Goal: Transaction & Acquisition: Book appointment/travel/reservation

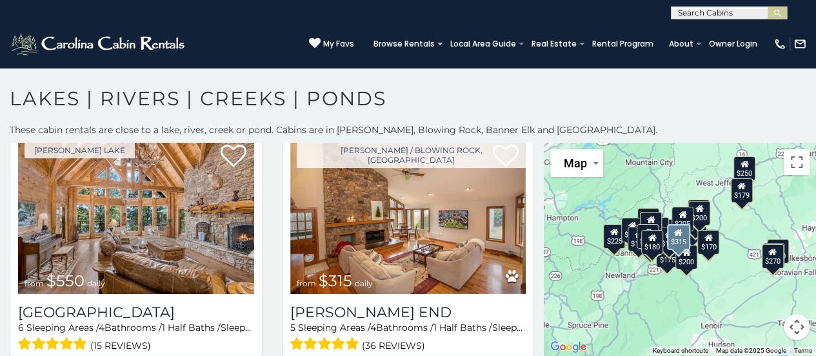
scroll to position [40, 0]
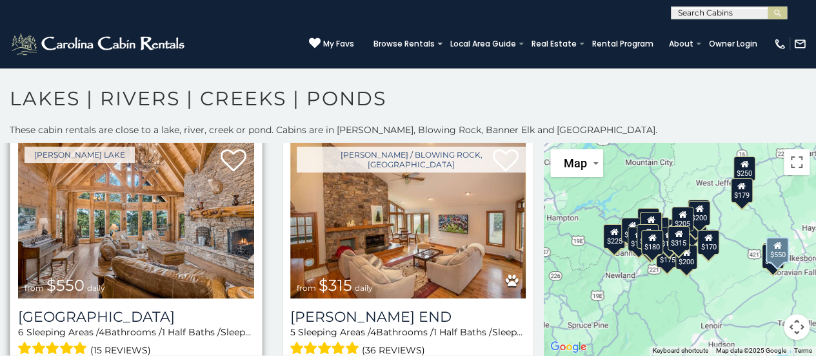
click at [148, 232] on img at bounding box center [136, 219] width 236 height 158
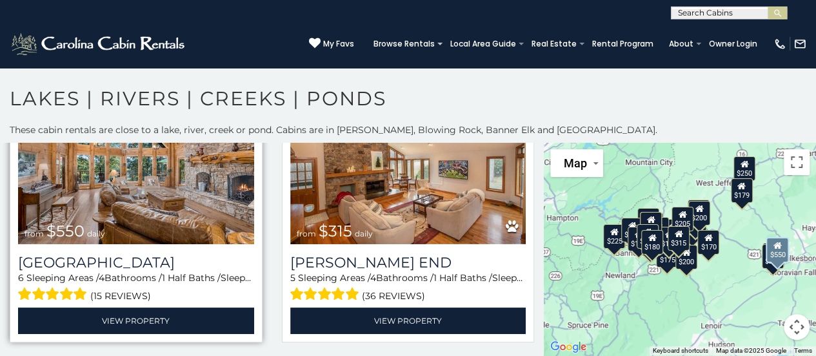
scroll to position [95, 0]
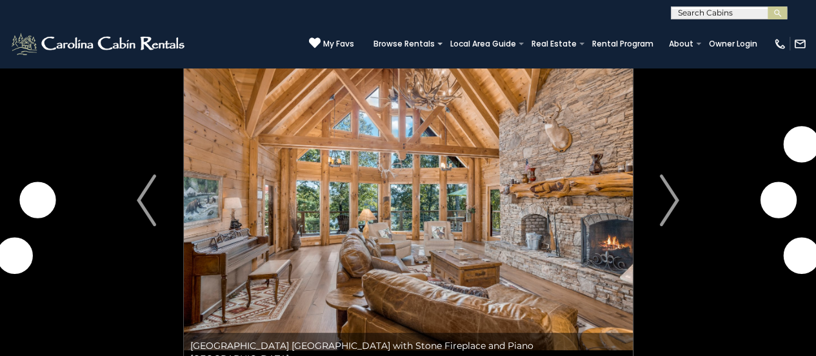
scroll to position [61, 0]
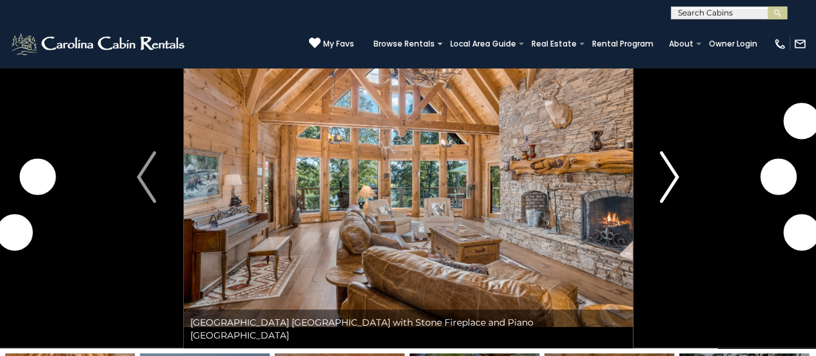
click at [674, 175] on img "Next" at bounding box center [669, 177] width 19 height 52
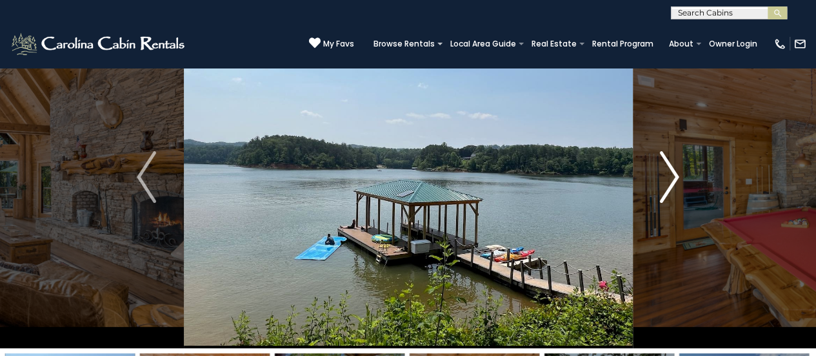
click at [668, 174] on img "Next" at bounding box center [669, 177] width 19 height 52
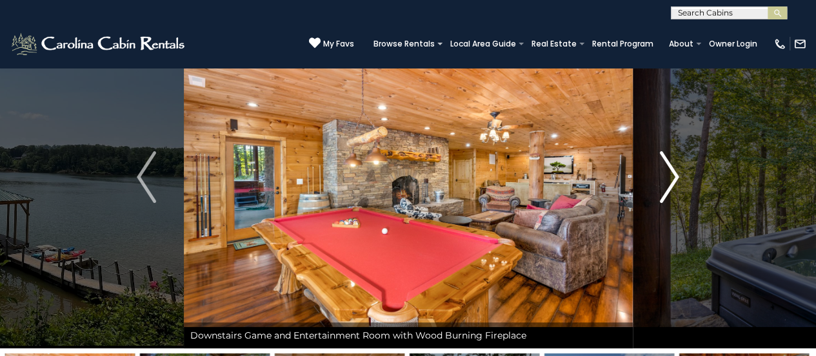
click at [668, 174] on img "Next" at bounding box center [669, 177] width 19 height 52
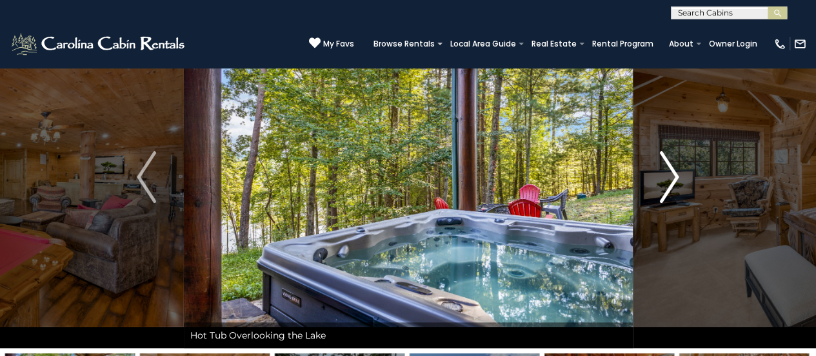
click at [668, 174] on img "Next" at bounding box center [669, 177] width 19 height 52
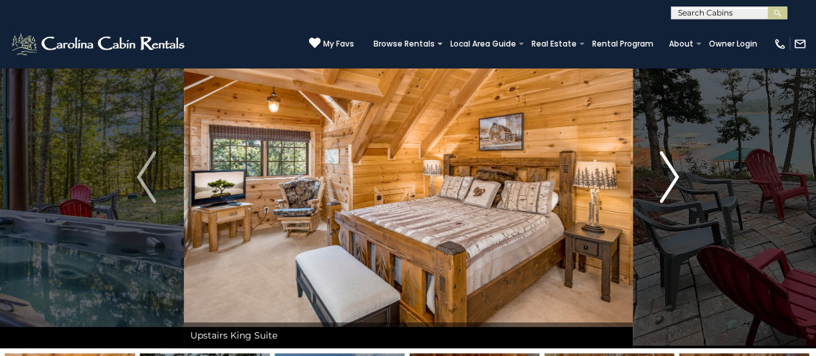
click at [668, 174] on img "Next" at bounding box center [669, 177] width 19 height 52
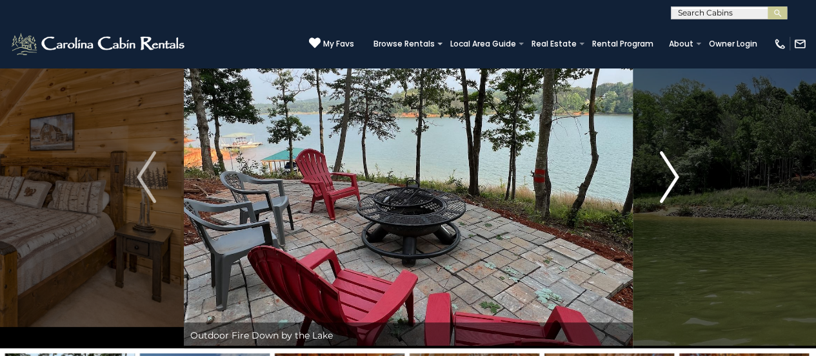
click at [668, 174] on img "Next" at bounding box center [669, 177] width 19 height 52
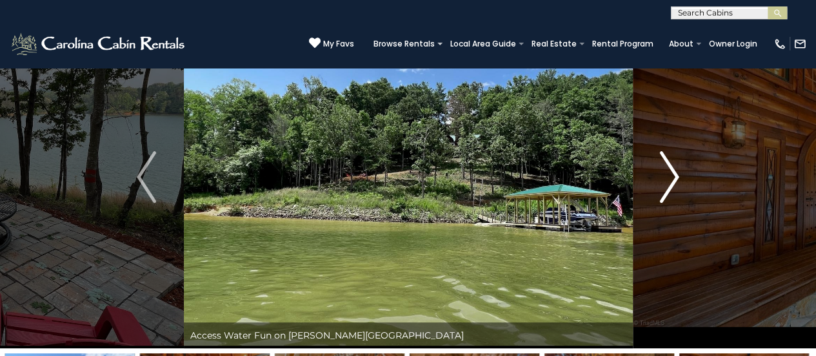
click at [668, 174] on img "Next" at bounding box center [669, 177] width 19 height 52
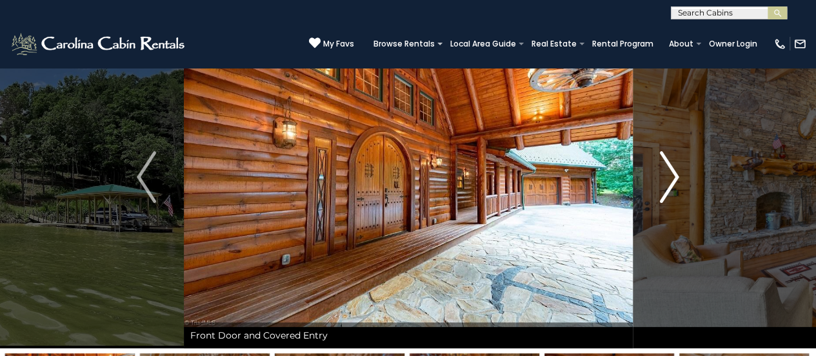
click at [668, 174] on img "Next" at bounding box center [669, 177] width 19 height 52
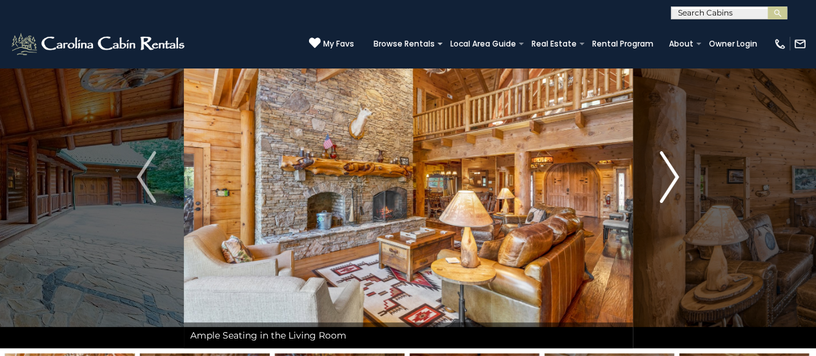
click at [668, 174] on img "Next" at bounding box center [669, 177] width 19 height 52
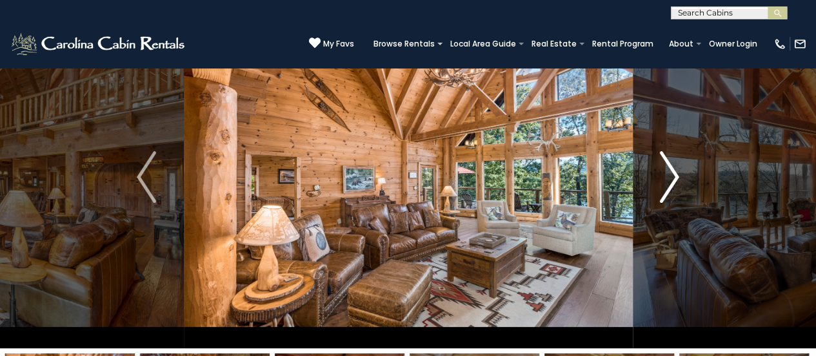
click at [668, 174] on img "Next" at bounding box center [669, 177] width 19 height 52
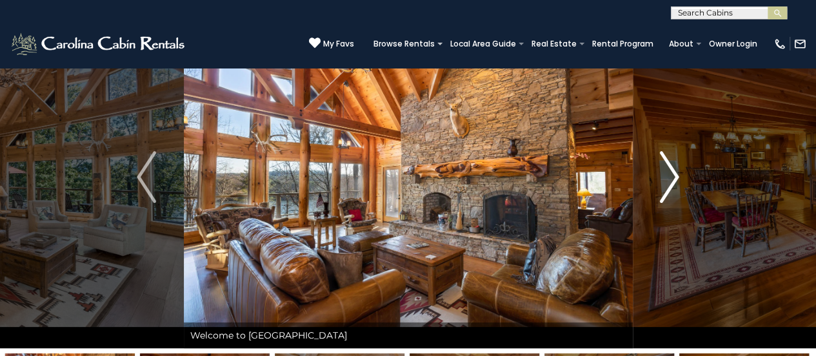
click at [668, 174] on img "Next" at bounding box center [669, 177] width 19 height 52
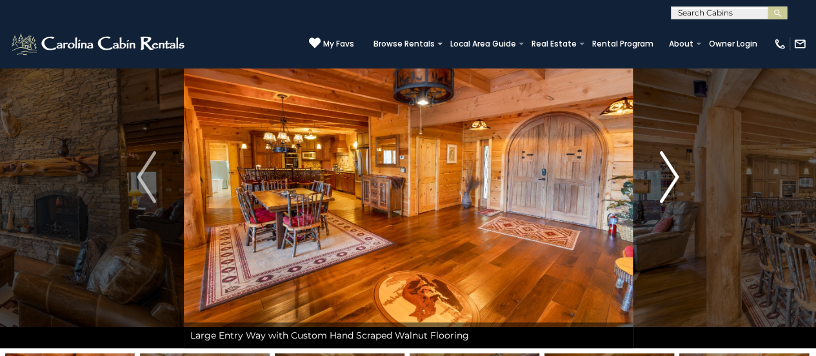
click at [668, 174] on img "Next" at bounding box center [669, 177] width 19 height 52
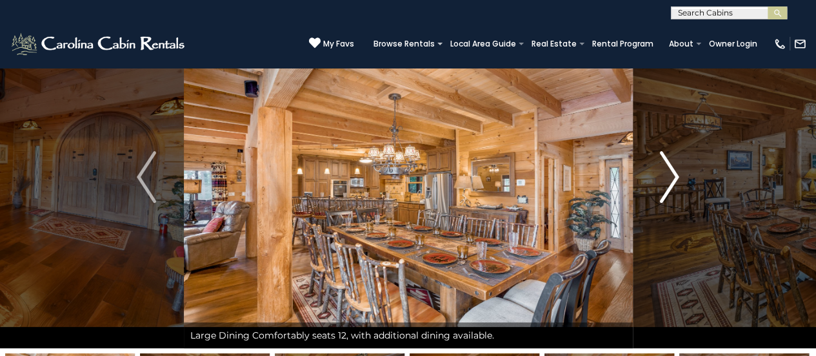
click at [668, 174] on img "Next" at bounding box center [669, 177] width 19 height 52
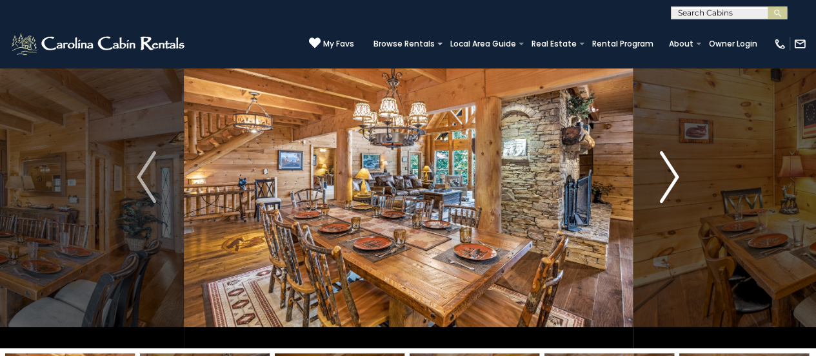
click at [668, 174] on img "Next" at bounding box center [669, 177] width 19 height 52
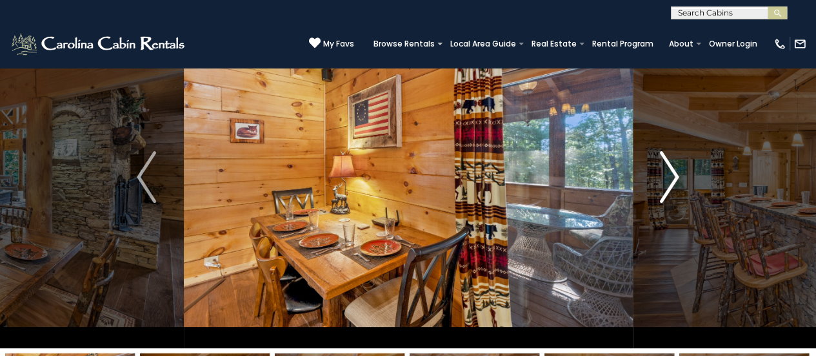
click at [668, 174] on img "Next" at bounding box center [669, 177] width 19 height 52
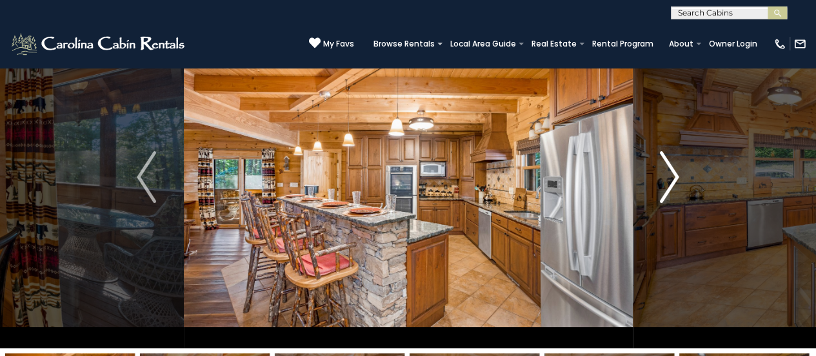
click at [668, 174] on img "Next" at bounding box center [669, 177] width 19 height 52
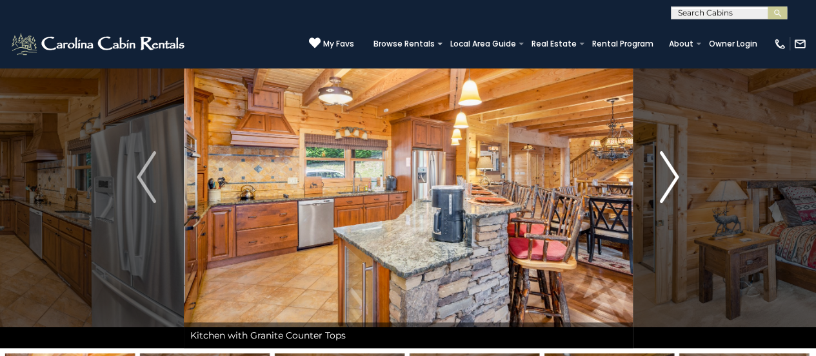
click at [668, 174] on img "Next" at bounding box center [669, 177] width 19 height 52
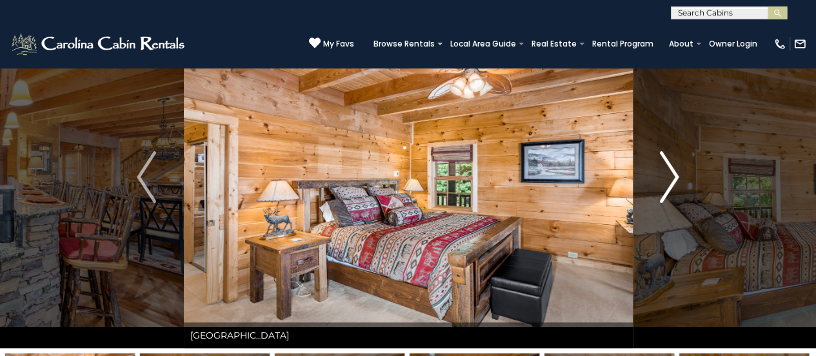
click at [668, 174] on img "Next" at bounding box center [669, 177] width 19 height 52
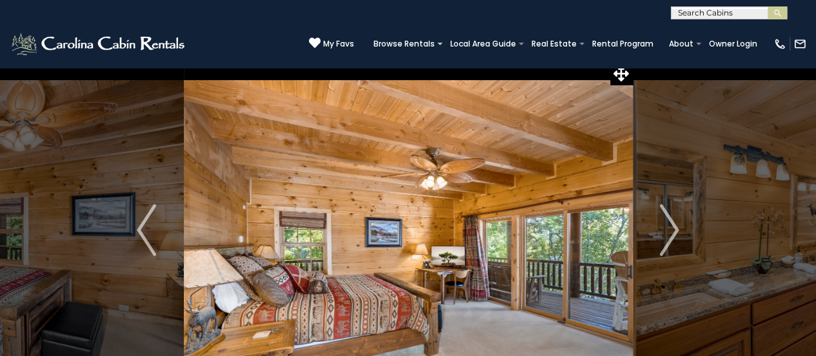
scroll to position [0, 0]
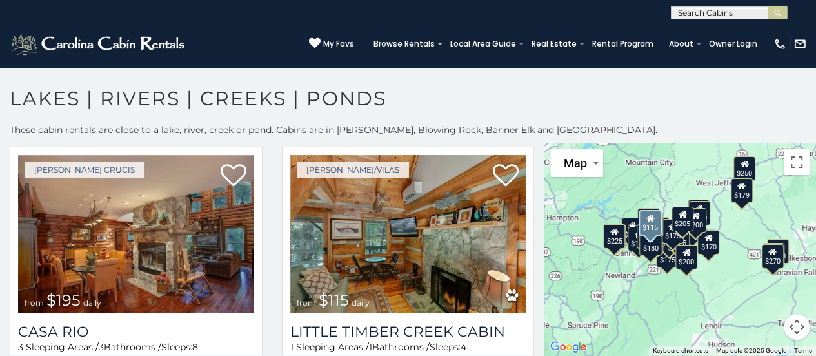
scroll to position [3106, 0]
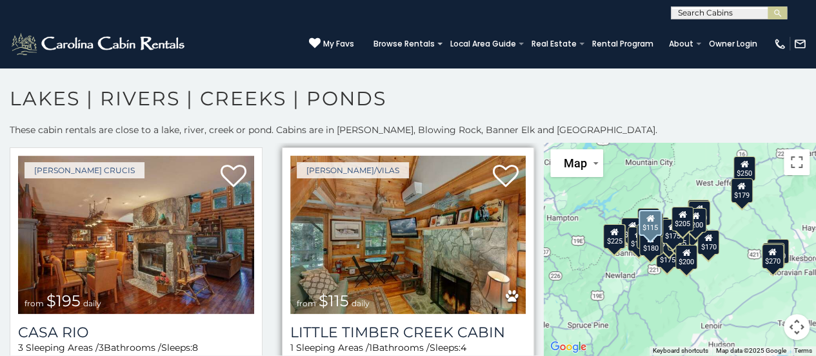
click at [400, 222] on img at bounding box center [408, 235] width 236 height 158
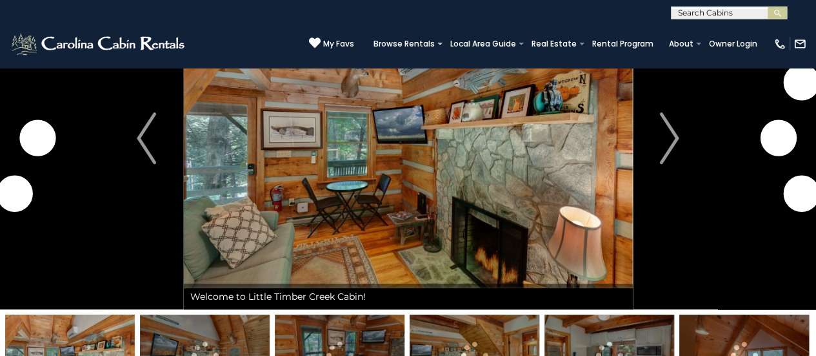
scroll to position [99, 0]
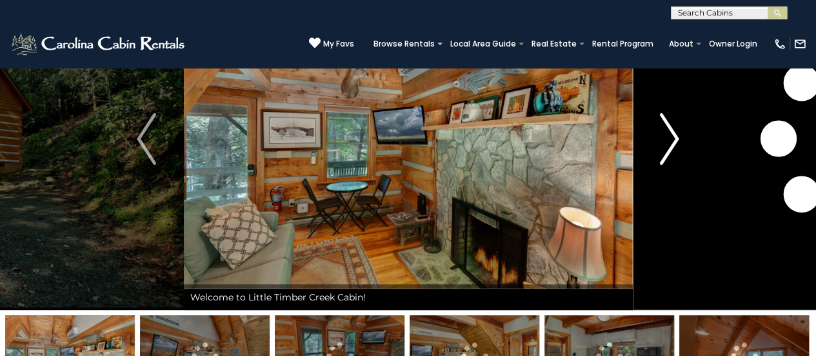
click at [674, 130] on img "Next" at bounding box center [669, 139] width 19 height 52
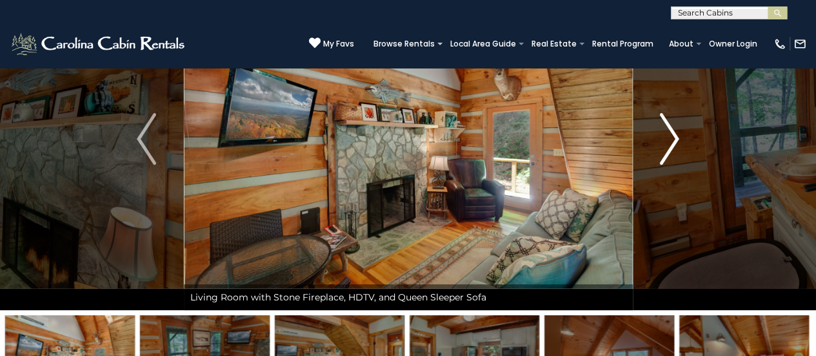
drag, startPoint x: 674, startPoint y: 130, endPoint x: 667, endPoint y: 130, distance: 7.1
click at [667, 130] on img "Next" at bounding box center [669, 139] width 19 height 52
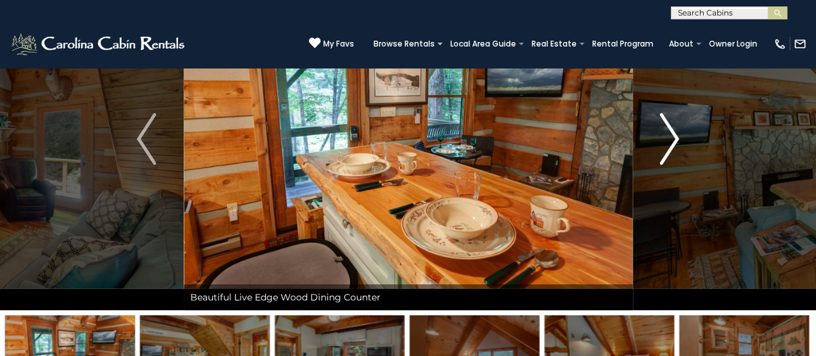
click at [667, 130] on img "Next" at bounding box center [669, 139] width 19 height 52
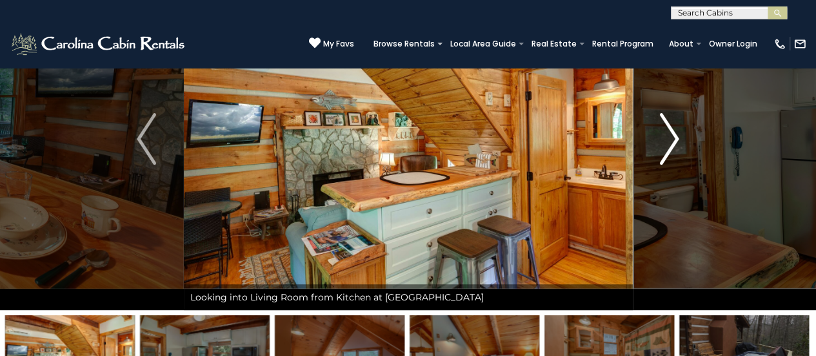
drag, startPoint x: 667, startPoint y: 130, endPoint x: 662, endPoint y: 149, distance: 19.9
click at [662, 149] on img "Next" at bounding box center [669, 139] width 19 height 52
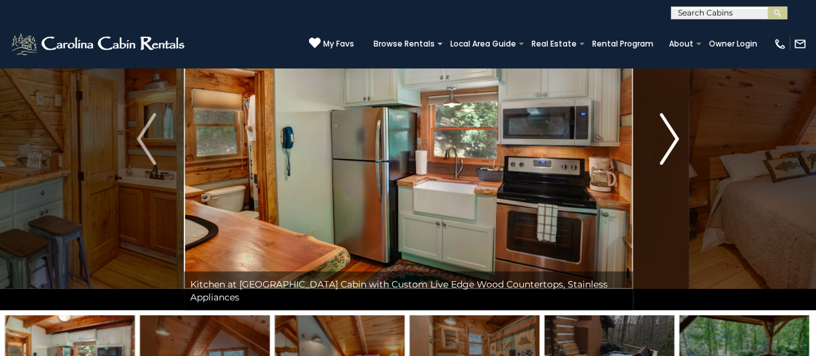
click at [658, 147] on button "Next" at bounding box center [670, 139] width 74 height 342
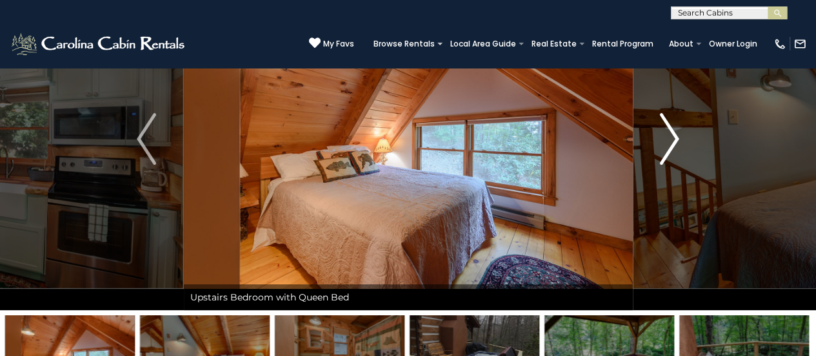
click at [670, 140] on img "Next" at bounding box center [669, 139] width 19 height 52
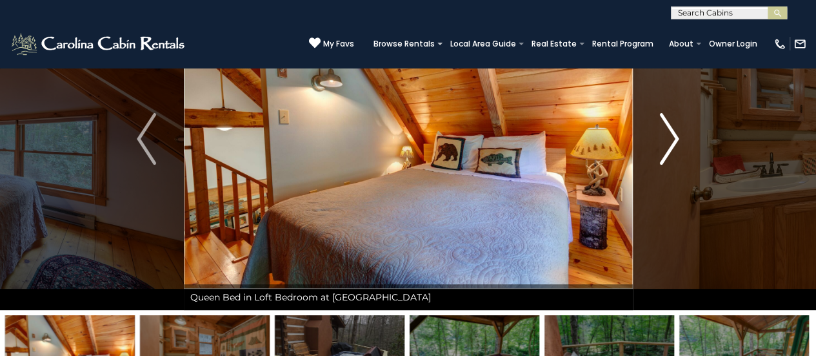
drag, startPoint x: 670, startPoint y: 140, endPoint x: 665, endPoint y: 127, distance: 13.7
click at [665, 127] on img "Next" at bounding box center [669, 139] width 19 height 52
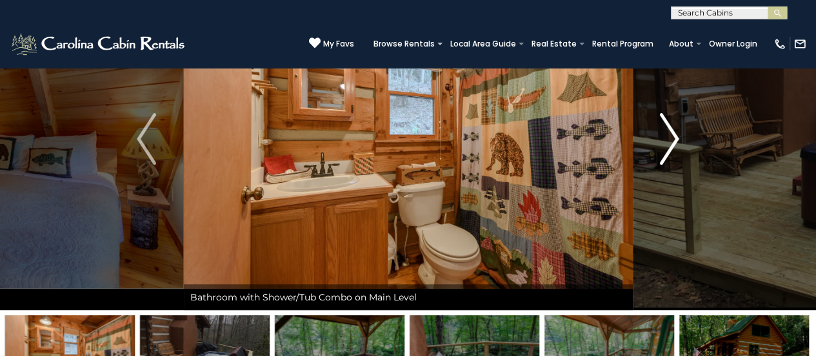
click at [665, 127] on img "Next" at bounding box center [669, 139] width 19 height 52
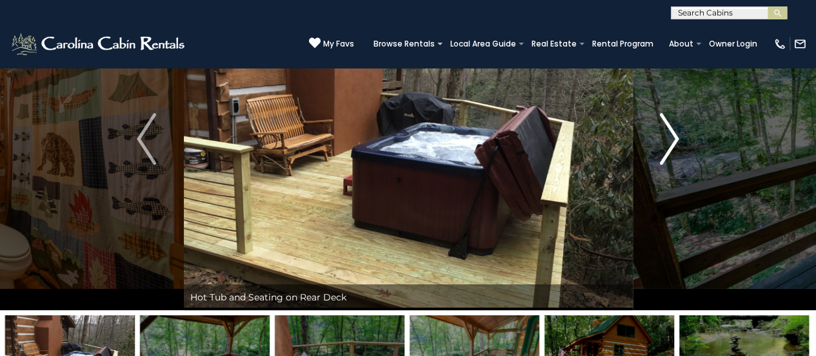
click at [665, 127] on img "Next" at bounding box center [669, 139] width 19 height 52
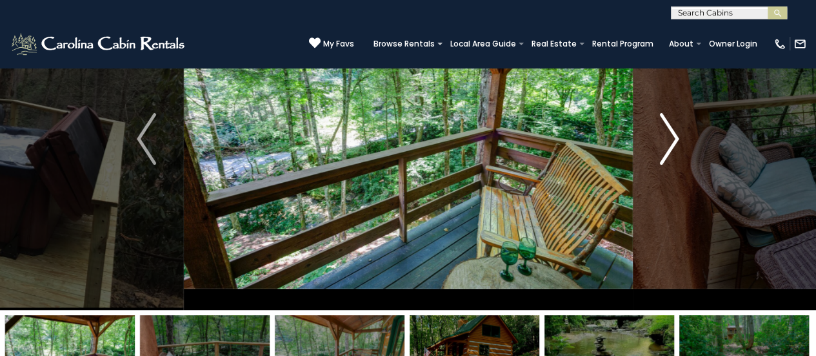
click at [679, 134] on button "Next" at bounding box center [670, 139] width 74 height 342
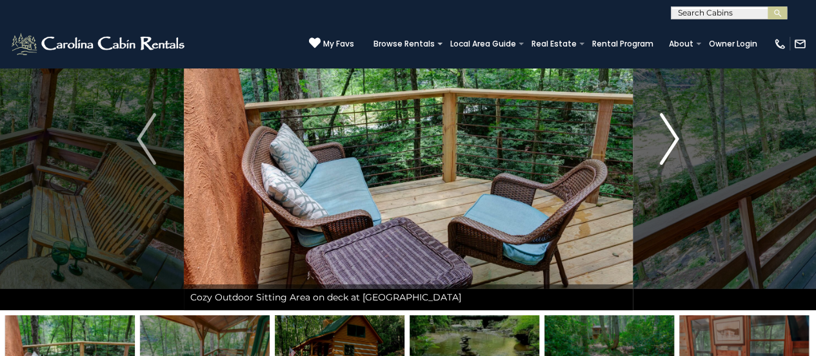
click at [679, 134] on button "Next" at bounding box center [670, 139] width 74 height 342
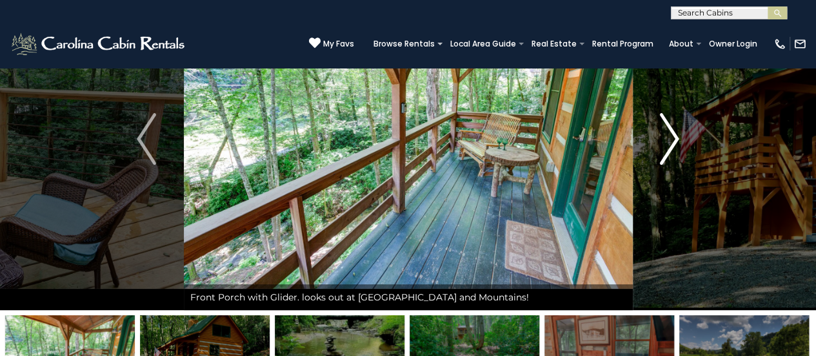
drag, startPoint x: 679, startPoint y: 134, endPoint x: 669, endPoint y: 128, distance: 11.3
click at [669, 128] on img "Next" at bounding box center [669, 139] width 19 height 52
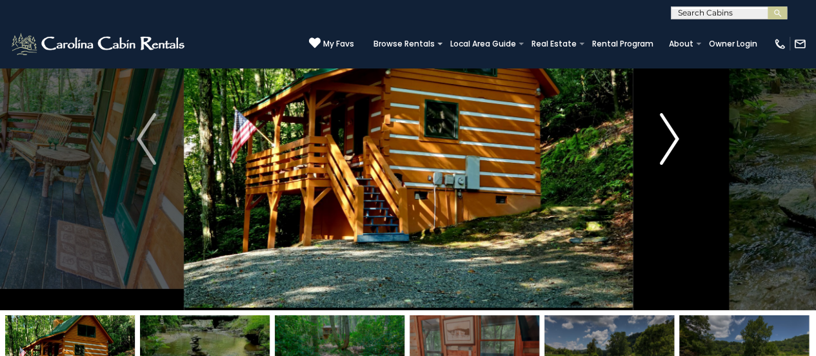
click at [669, 128] on img "Next" at bounding box center [669, 139] width 19 height 52
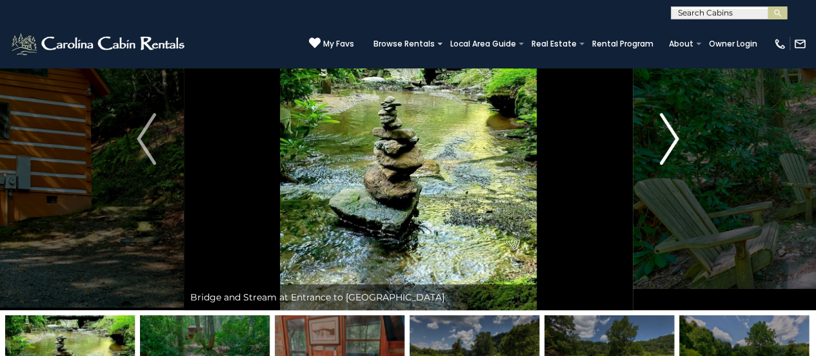
click at [669, 128] on img "Next" at bounding box center [669, 139] width 19 height 52
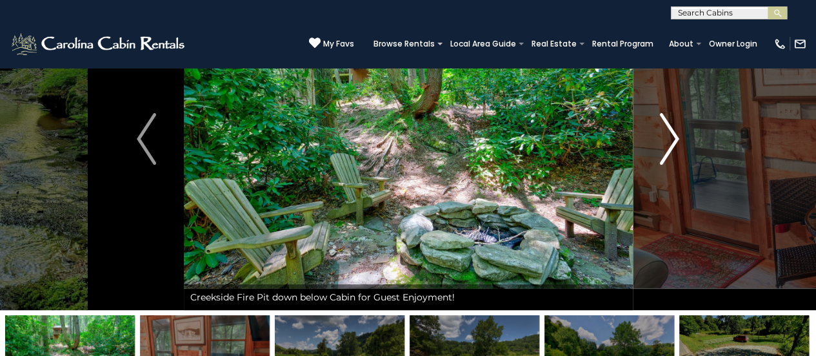
click at [669, 128] on img "Next" at bounding box center [669, 139] width 19 height 52
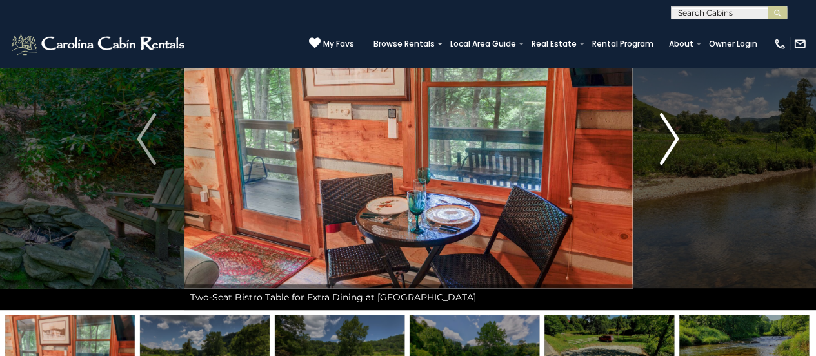
click at [669, 128] on img "Next" at bounding box center [669, 139] width 19 height 52
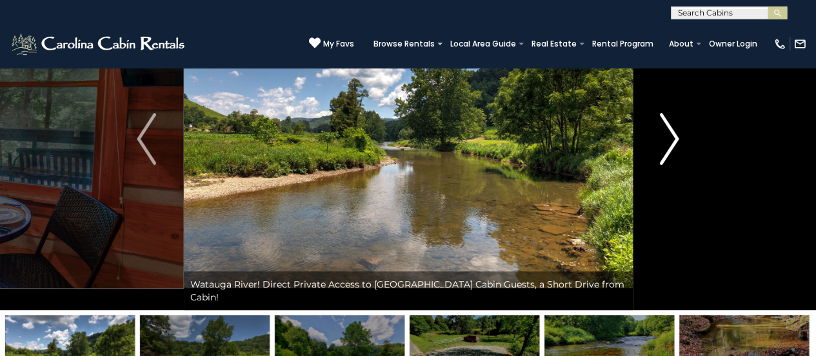
click at [669, 128] on img "Next" at bounding box center [669, 139] width 19 height 52
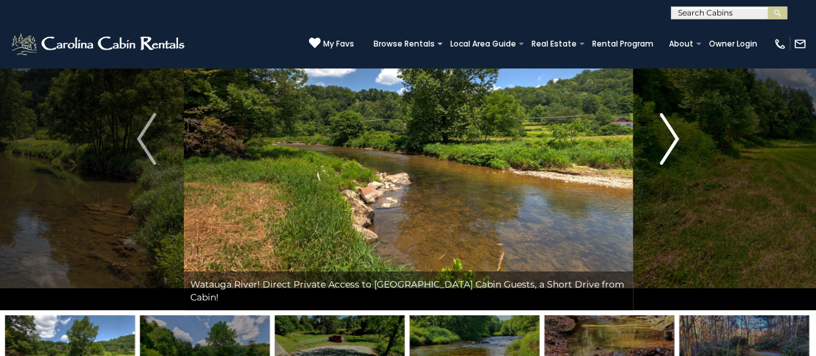
click at [669, 128] on img "Next" at bounding box center [669, 139] width 19 height 52
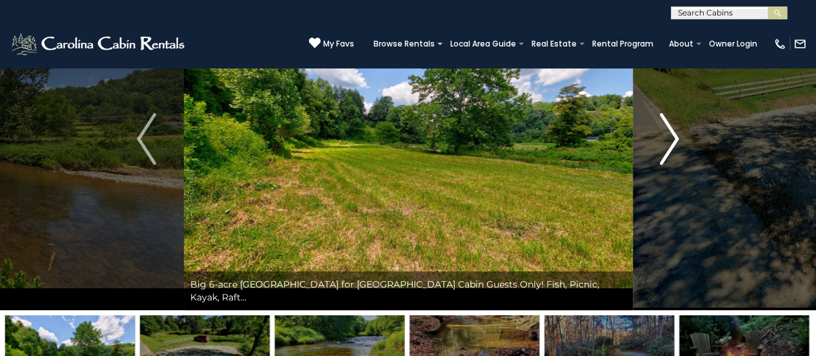
click at [669, 128] on img "Next" at bounding box center [669, 139] width 19 height 52
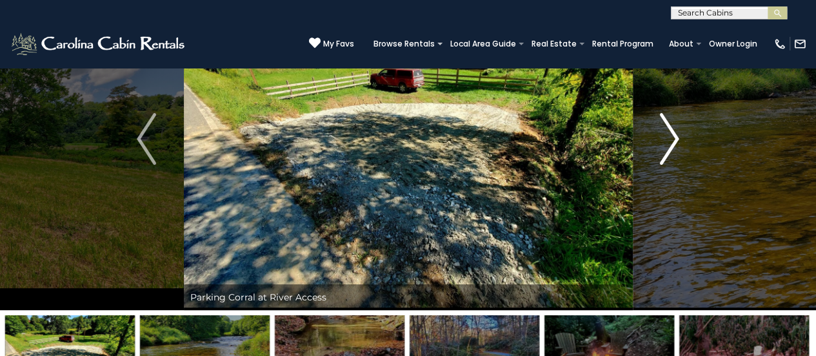
click at [669, 128] on img "Next" at bounding box center [669, 139] width 19 height 52
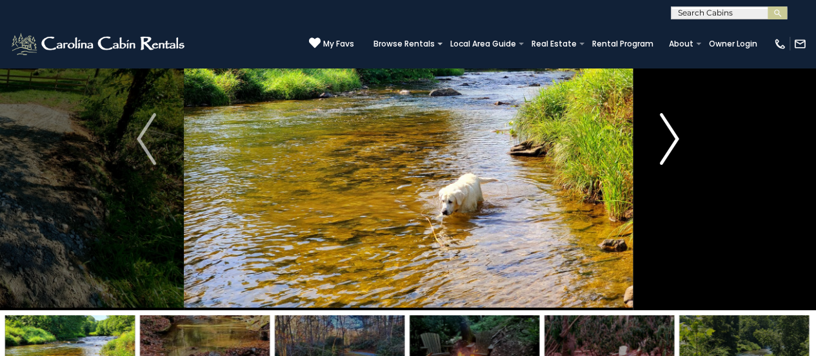
click at [669, 128] on img "Next" at bounding box center [669, 139] width 19 height 52
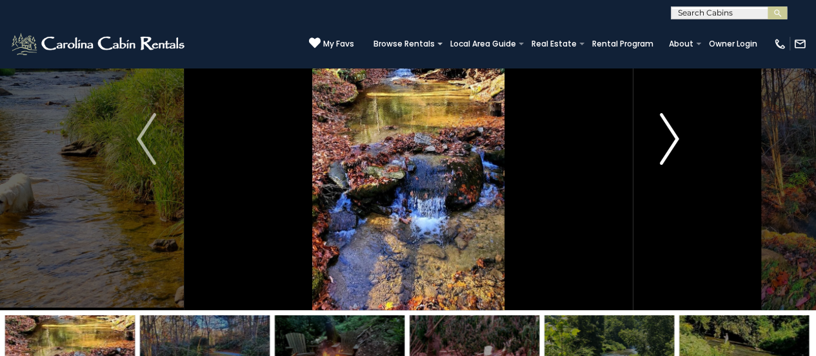
click at [669, 128] on img "Next" at bounding box center [669, 139] width 19 height 52
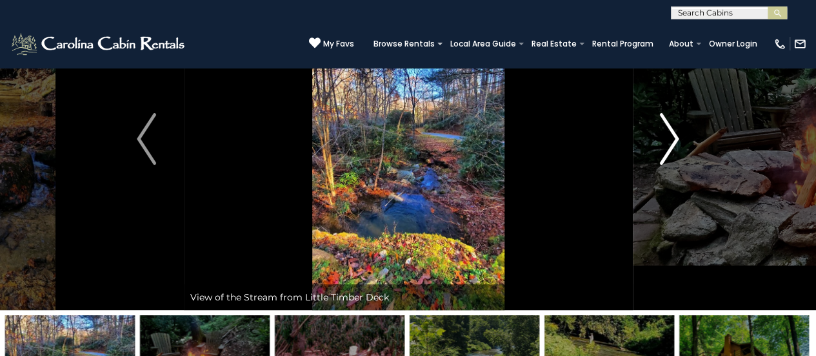
click at [669, 128] on img "Next" at bounding box center [669, 139] width 19 height 52
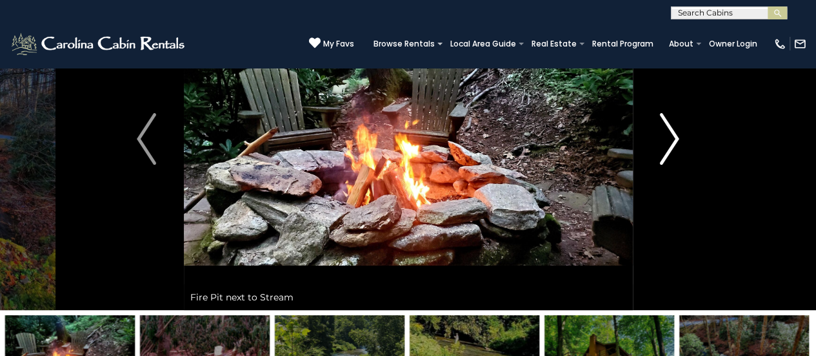
click at [669, 128] on img "Next" at bounding box center [669, 139] width 19 height 52
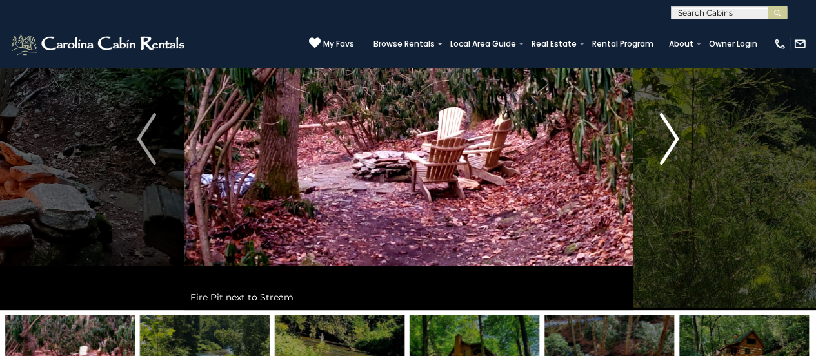
click at [669, 128] on img "Next" at bounding box center [669, 139] width 19 height 52
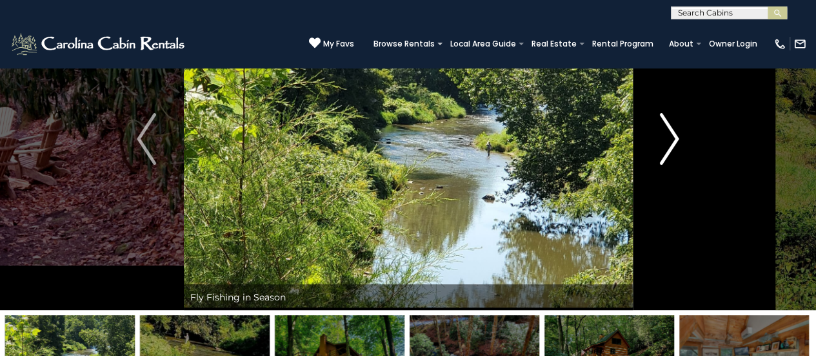
click at [669, 128] on img "Next" at bounding box center [669, 139] width 19 height 52
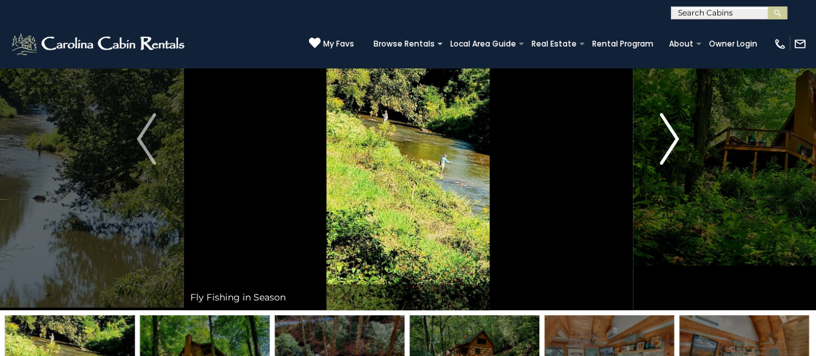
click at [669, 128] on img "Next" at bounding box center [669, 139] width 19 height 52
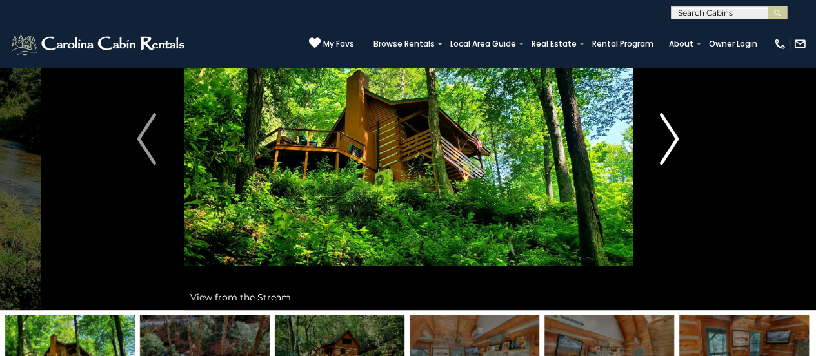
click at [669, 128] on img "Next" at bounding box center [669, 139] width 19 height 52
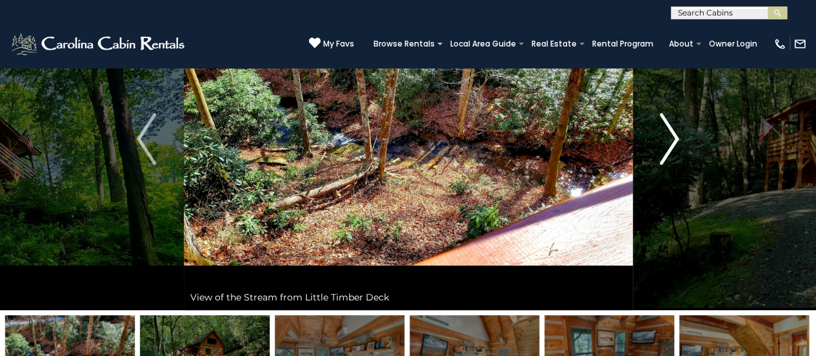
click at [669, 128] on img "Next" at bounding box center [669, 139] width 19 height 52
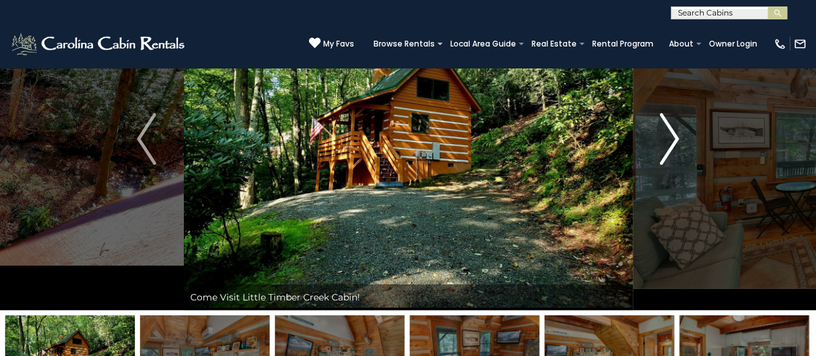
click at [669, 128] on img "Next" at bounding box center [669, 139] width 19 height 52
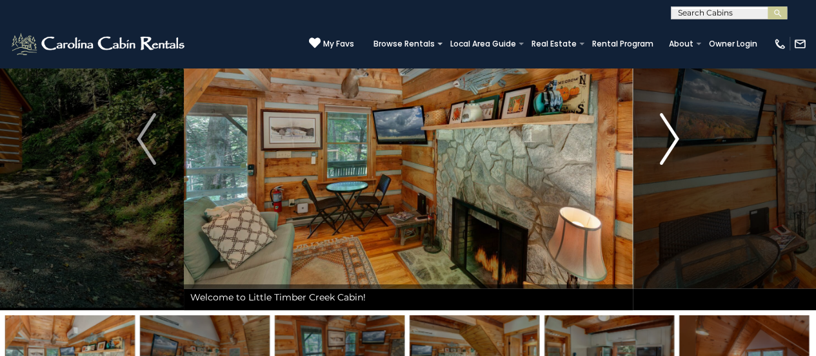
click at [669, 128] on img "Next" at bounding box center [669, 139] width 19 height 52
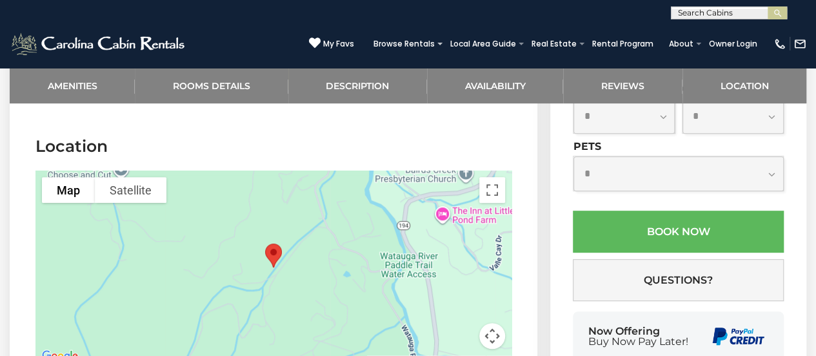
scroll to position [2705, 0]
